Goal: Book appointment/travel/reservation

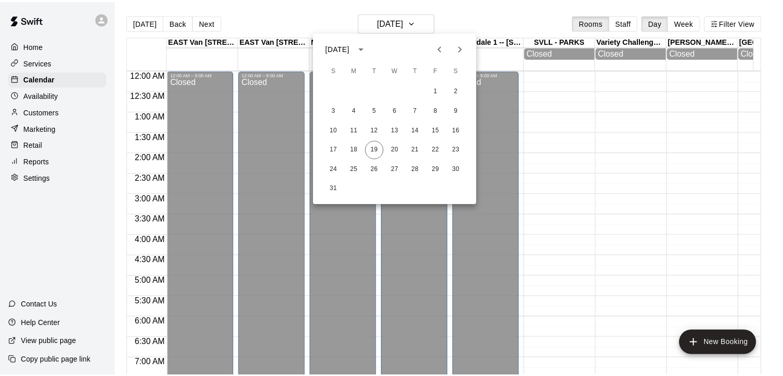
scroll to position [371, 0]
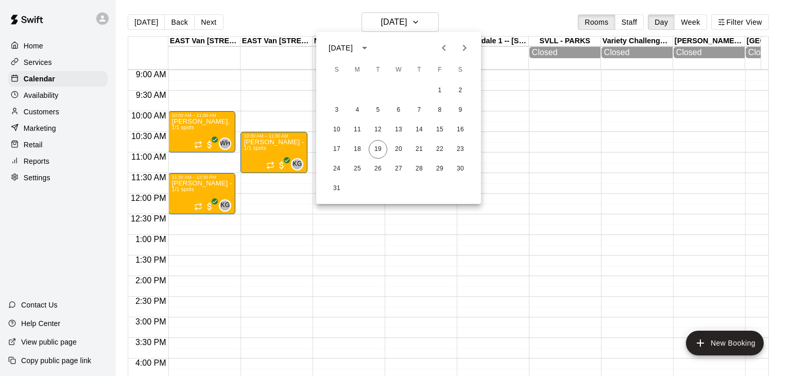
click at [464, 53] on icon "Next month" at bounding box center [464, 48] width 12 height 12
click at [459, 90] on button "6" at bounding box center [460, 90] width 19 height 19
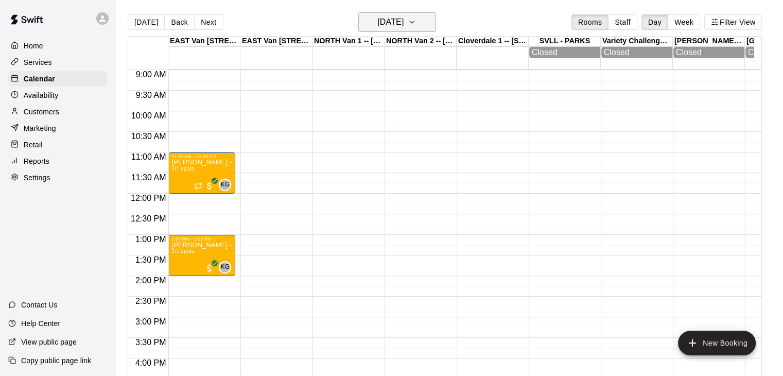
click at [428, 31] on button "[DATE]" at bounding box center [396, 22] width 77 height 20
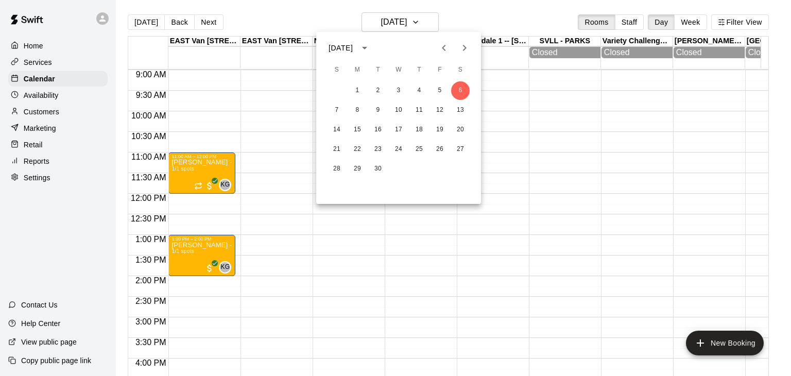
click at [464, 101] on div "7 8 9 10 11 12 13" at bounding box center [398, 110] width 165 height 19
click at [463, 107] on button "13" at bounding box center [460, 110] width 19 height 19
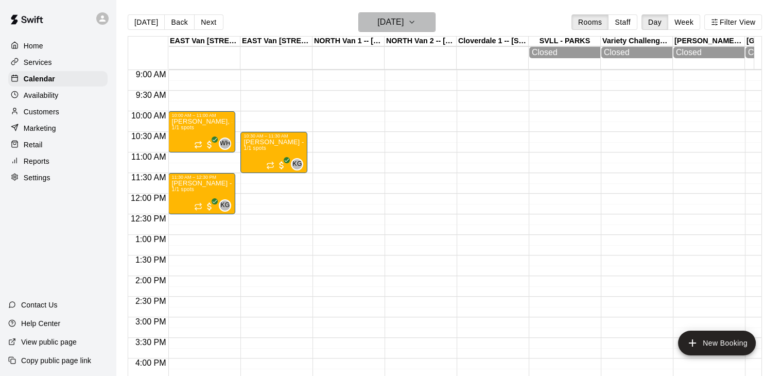
click at [416, 21] on icon "button" at bounding box center [412, 22] width 8 height 12
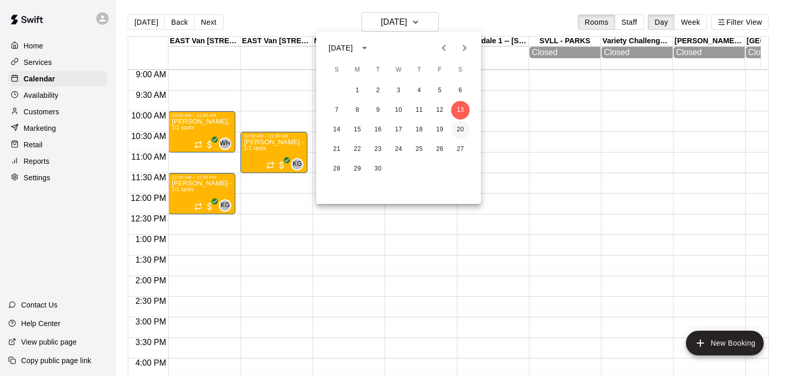
click at [461, 128] on button "20" at bounding box center [460, 129] width 19 height 19
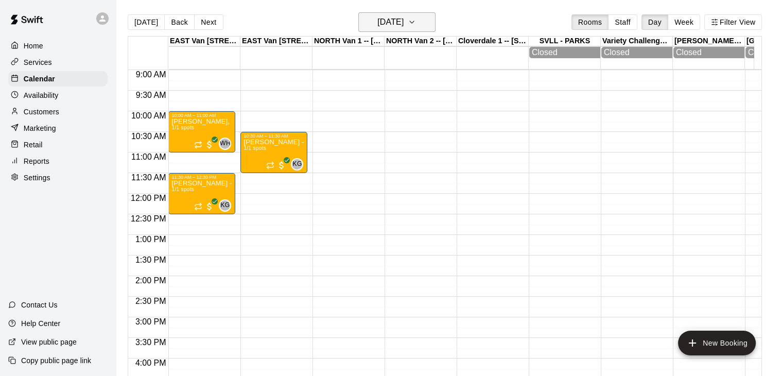
click at [416, 21] on icon "button" at bounding box center [412, 22] width 8 height 12
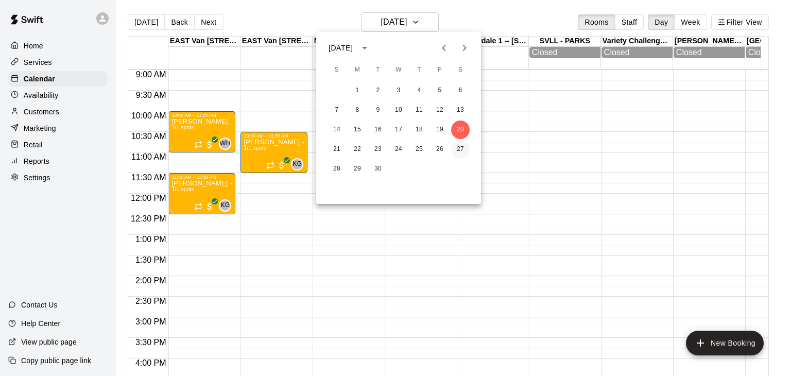
click at [466, 149] on button "27" at bounding box center [460, 149] width 19 height 19
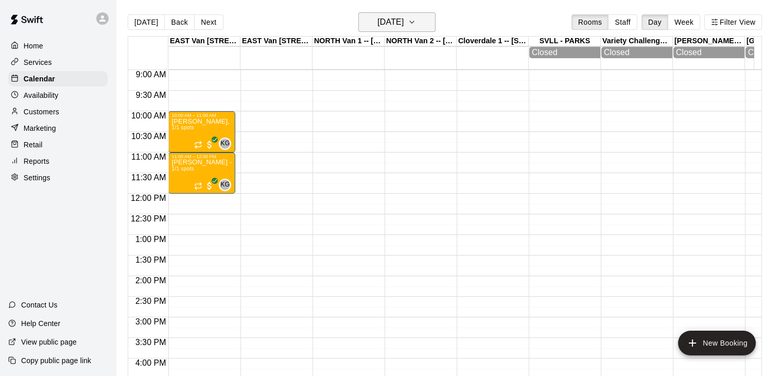
click at [416, 24] on icon "button" at bounding box center [412, 22] width 8 height 12
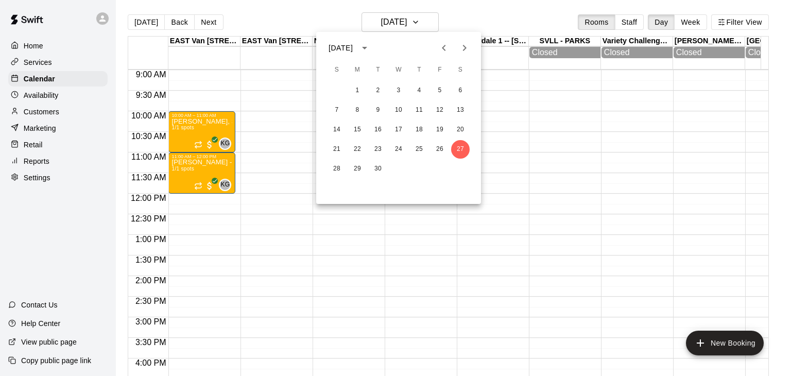
click at [470, 48] on icon "Next month" at bounding box center [464, 48] width 12 height 12
click at [466, 91] on button "4" at bounding box center [460, 90] width 19 height 19
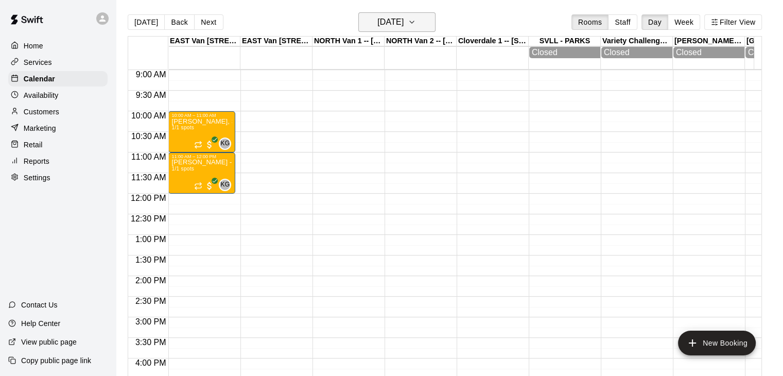
click at [416, 22] on icon "button" at bounding box center [412, 22] width 8 height 12
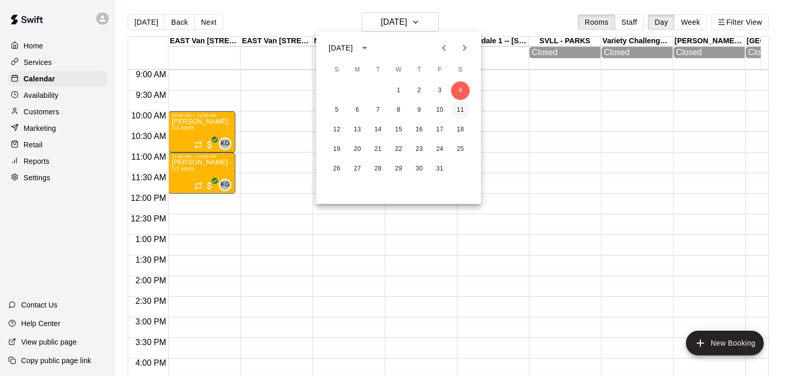
click at [460, 107] on button "11" at bounding box center [460, 110] width 19 height 19
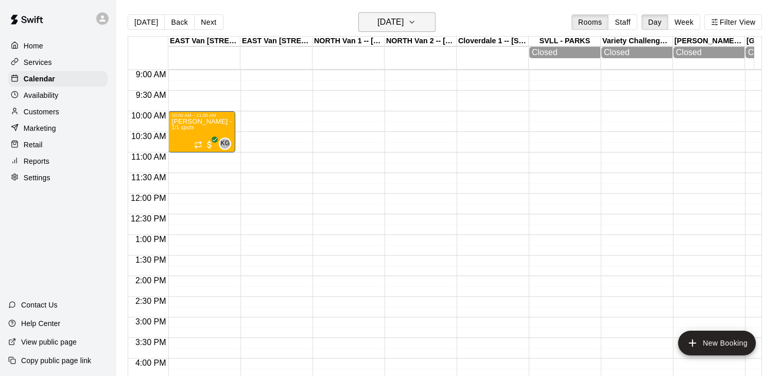
click at [425, 21] on button "[DATE]" at bounding box center [396, 22] width 77 height 20
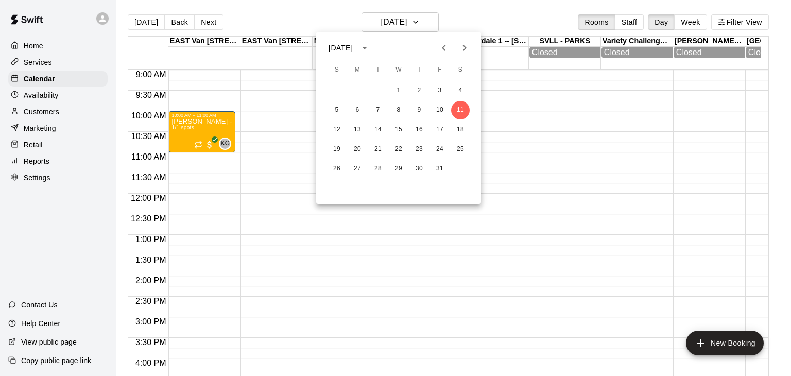
click at [449, 50] on icon "Previous month" at bounding box center [444, 48] width 12 height 12
click at [395, 169] on button "27" at bounding box center [398, 169] width 19 height 19
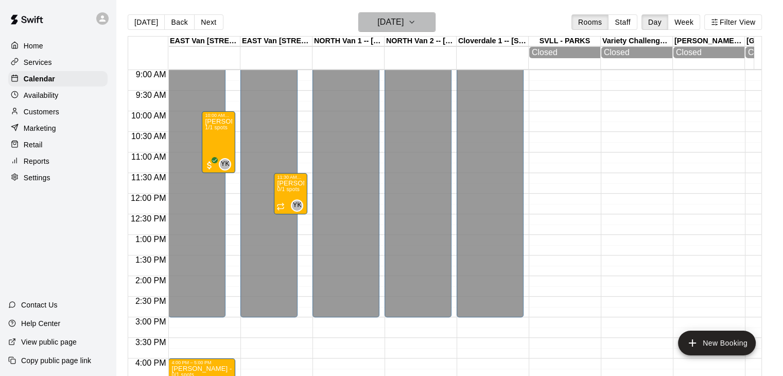
click at [416, 20] on icon "button" at bounding box center [412, 22] width 8 height 12
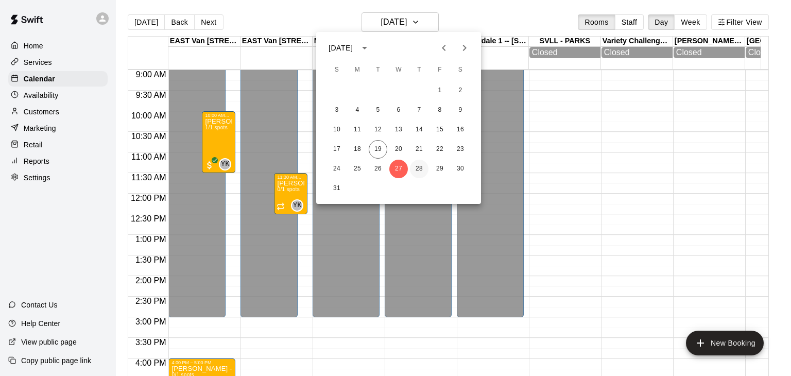
click at [421, 169] on button "28" at bounding box center [419, 169] width 19 height 19
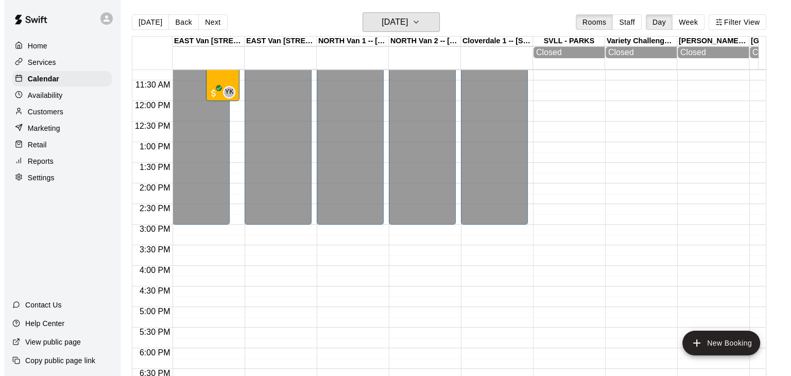
scroll to position [437, 0]
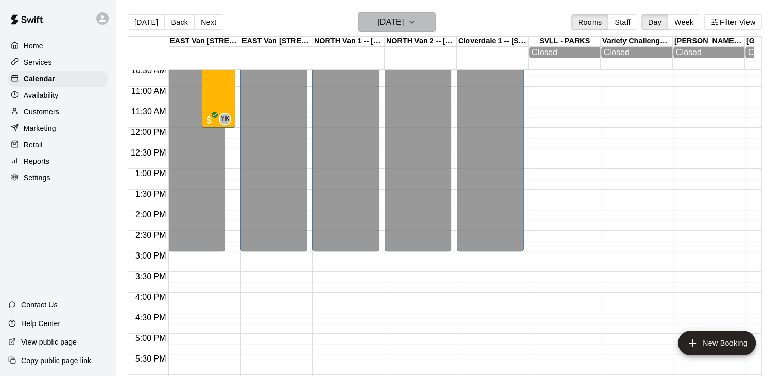
click at [416, 21] on icon "button" at bounding box center [412, 22] width 8 height 12
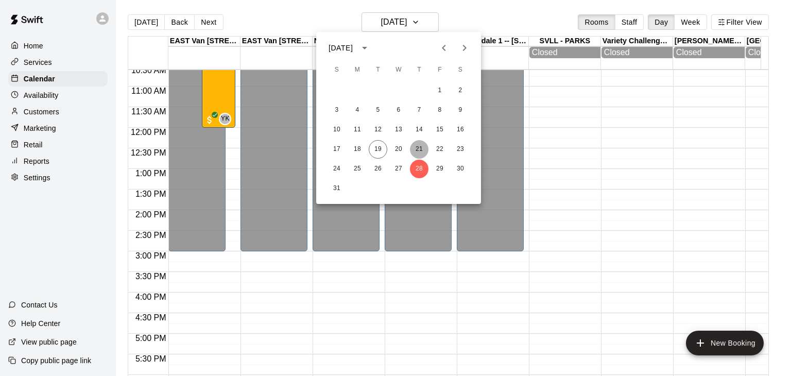
click at [419, 146] on button "21" at bounding box center [419, 149] width 19 height 19
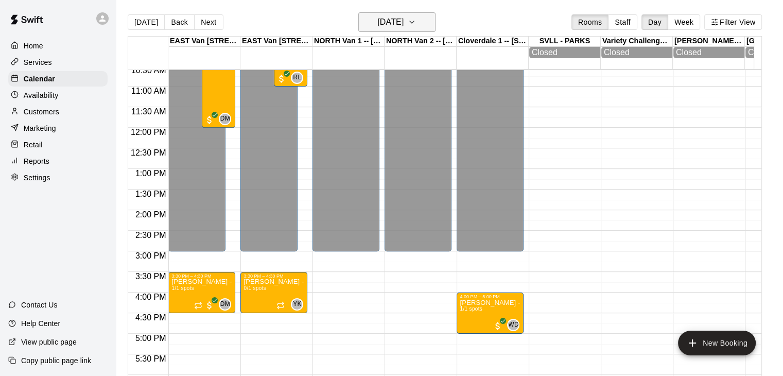
click at [416, 22] on icon "button" at bounding box center [412, 22] width 8 height 12
